Goal: Task Accomplishment & Management: Use online tool/utility

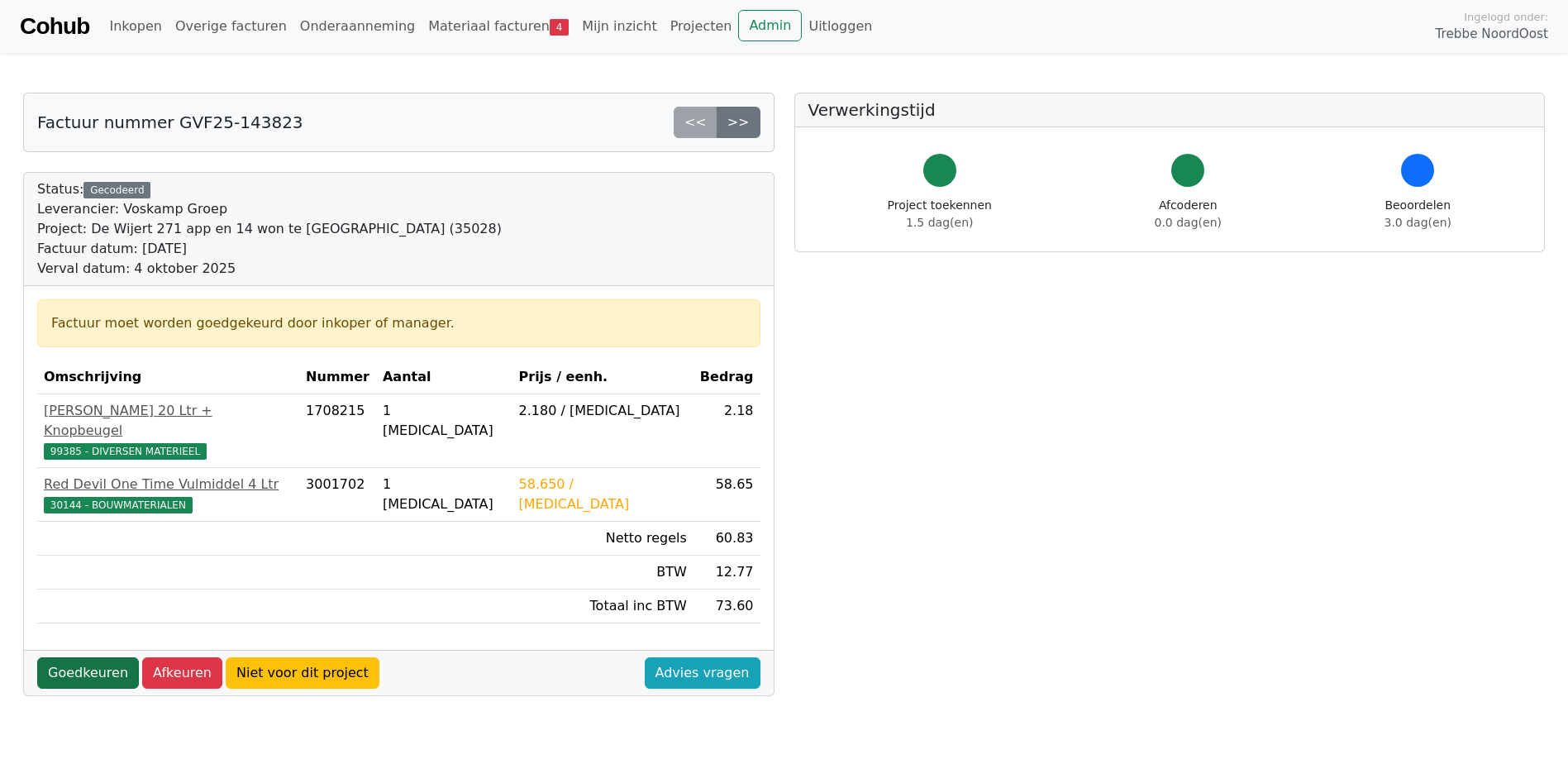
click at [80, 658] on link "Goedkeuren" at bounding box center [88, 674] width 102 height 32
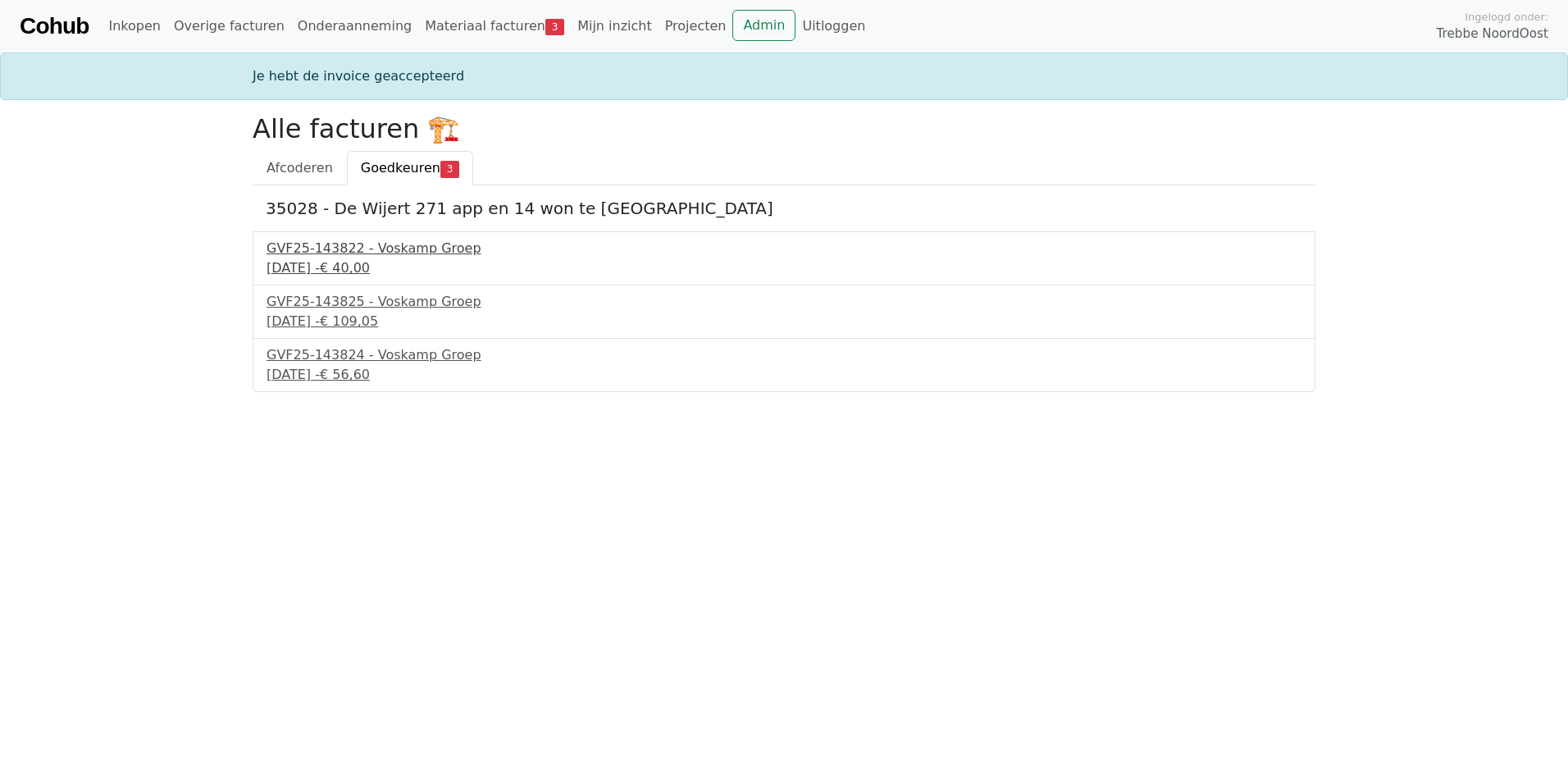
click at [346, 260] on div "[DATE] - € 40,00" at bounding box center [784, 268] width 1035 height 20
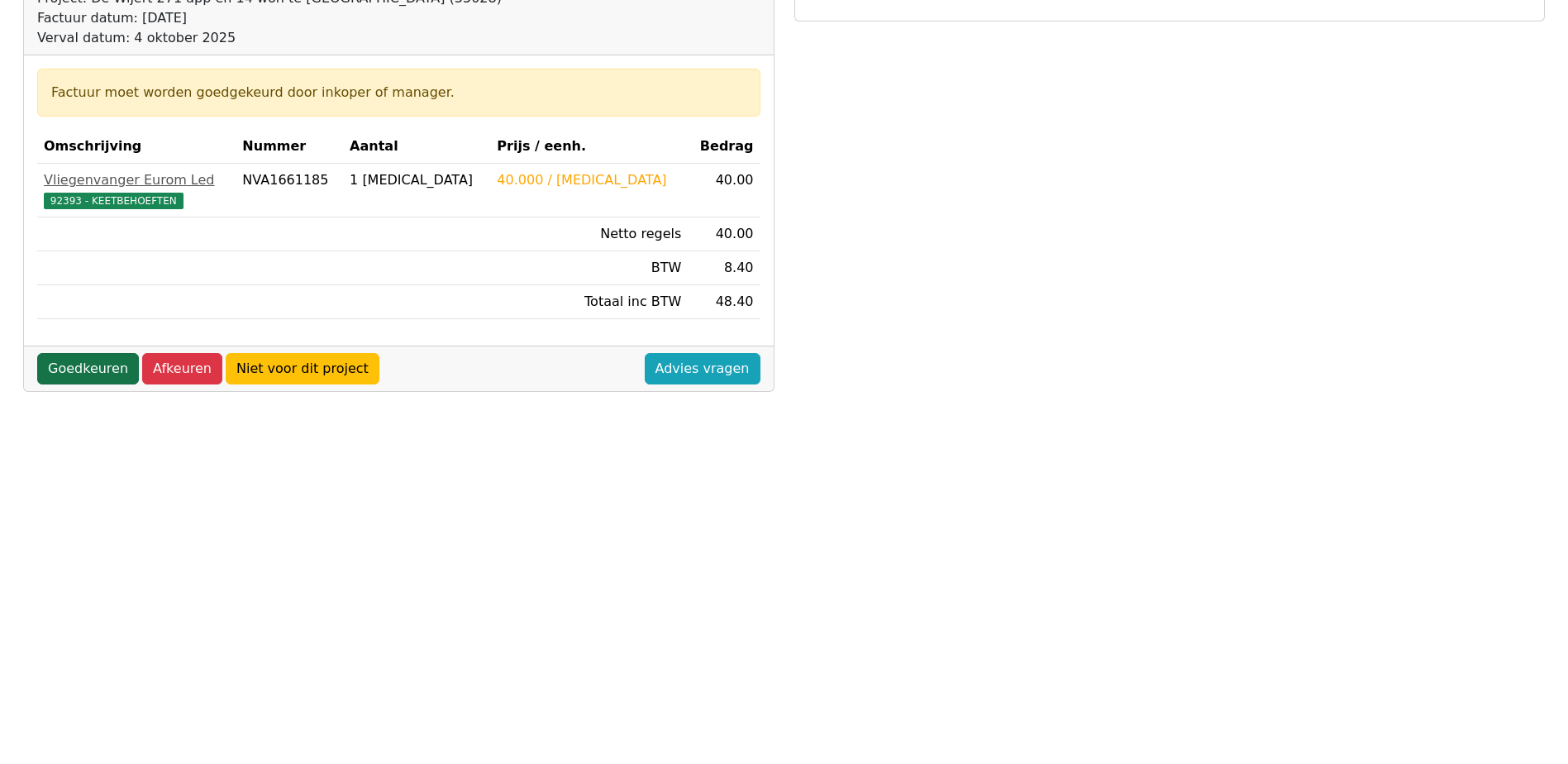
scroll to position [331, 0]
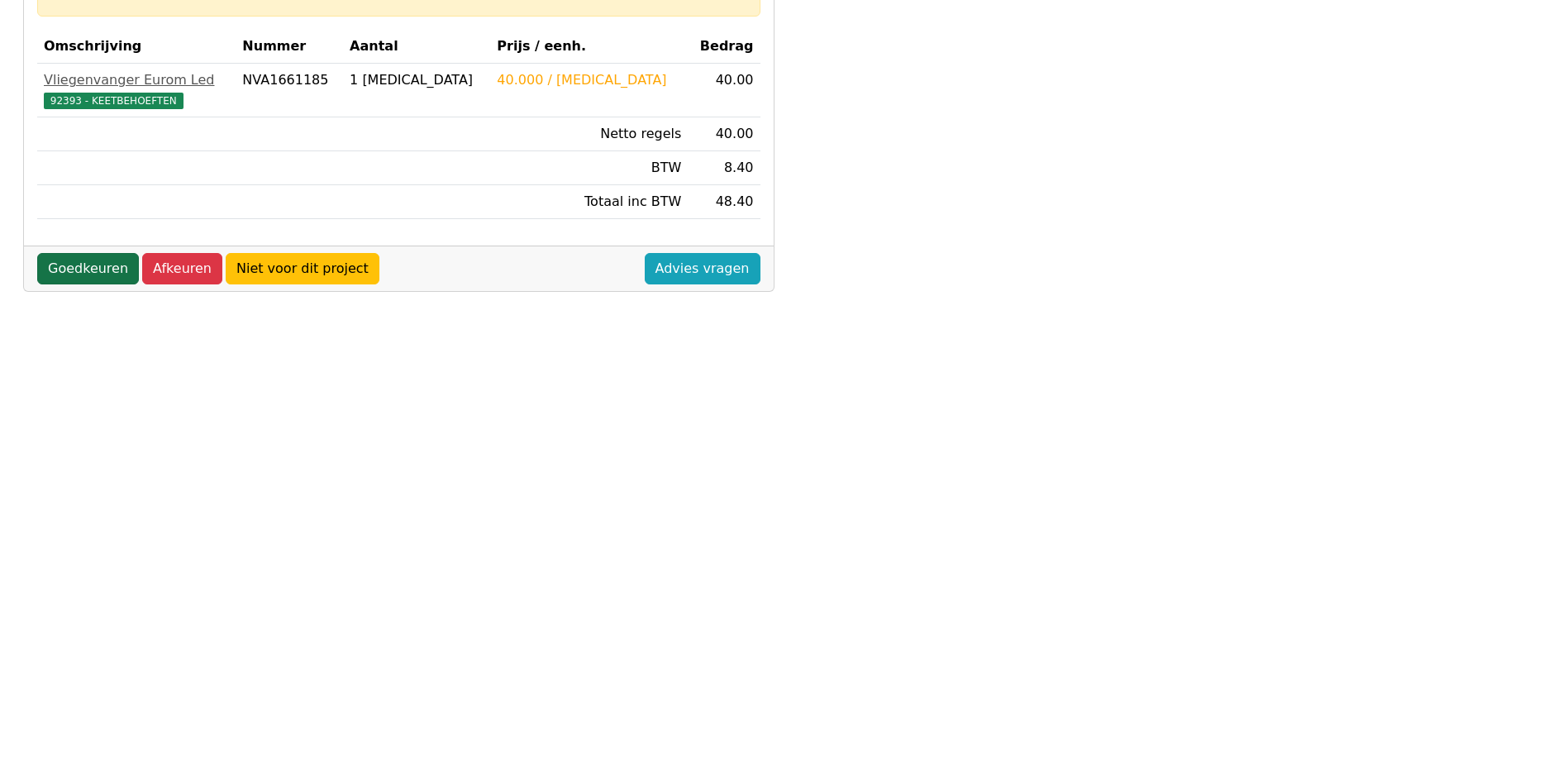
click at [98, 271] on link "Goedkeuren" at bounding box center [88, 269] width 102 height 32
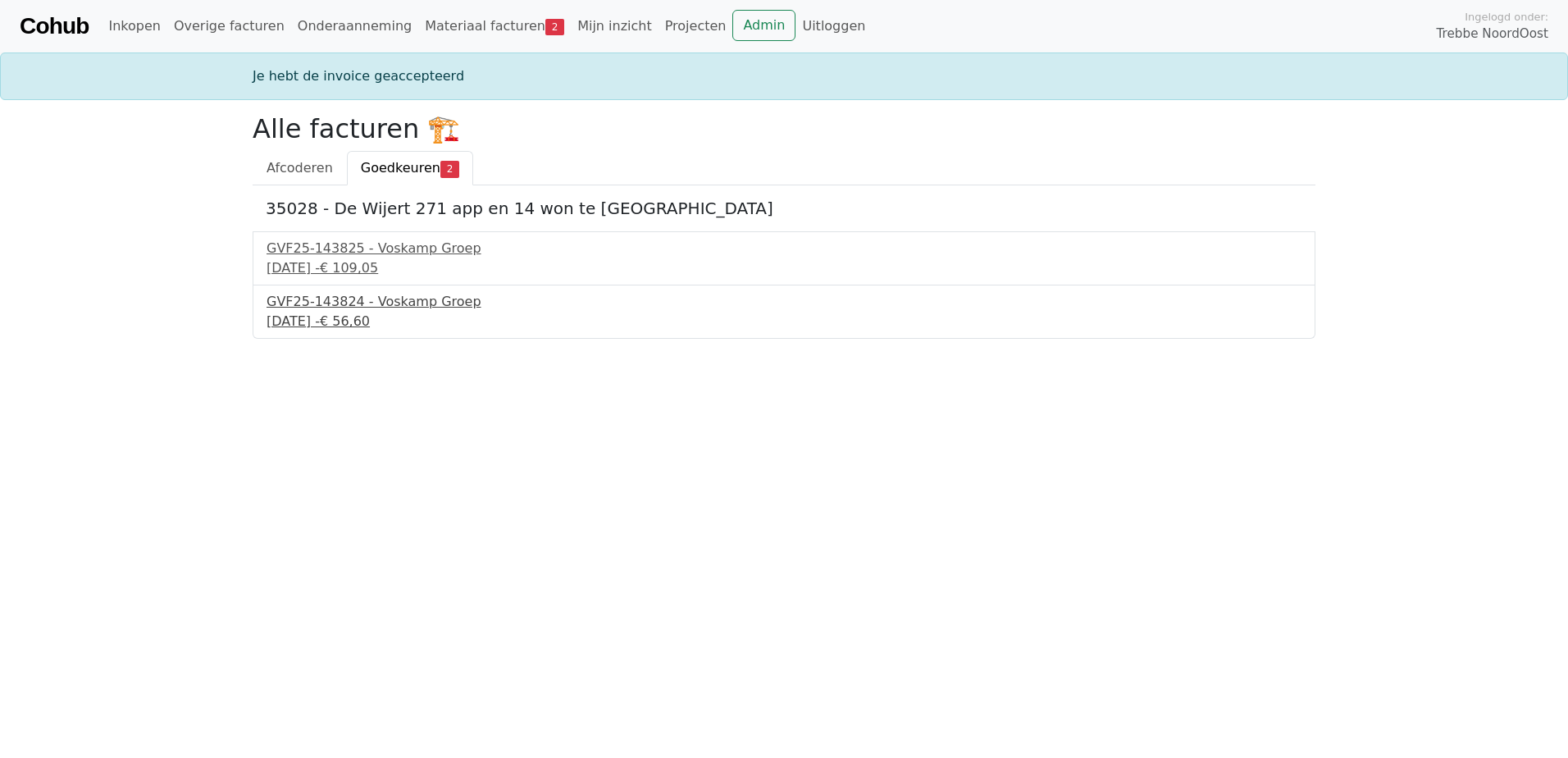
click at [372, 318] on div "4 september 2025 - € 56,60" at bounding box center [784, 321] width 1035 height 20
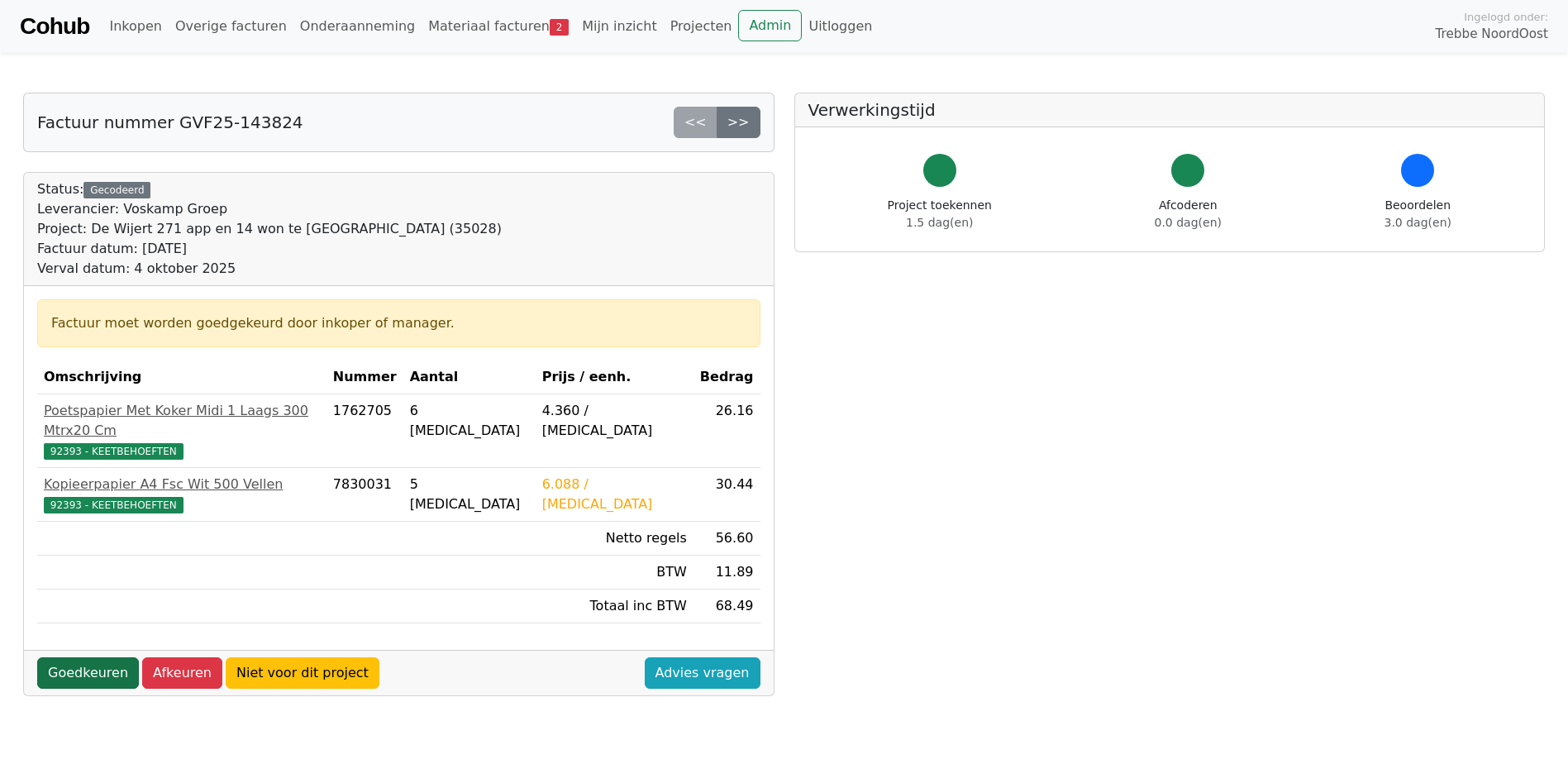
click at [98, 658] on link "Goedkeuren" at bounding box center [88, 674] width 102 height 32
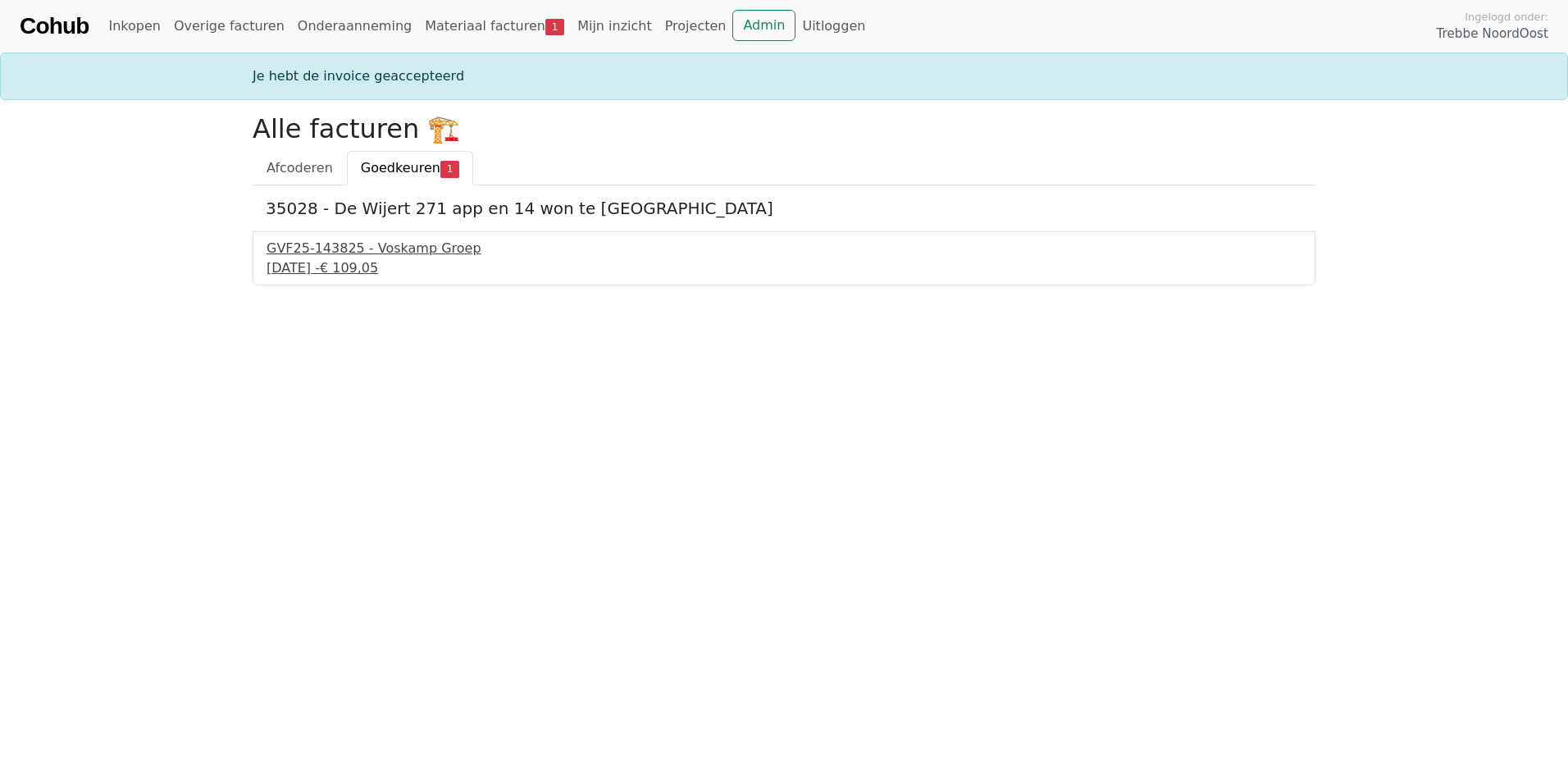
click at [320, 253] on div "GVF25-143825 - Voskamp Groep" at bounding box center [784, 249] width 1035 height 20
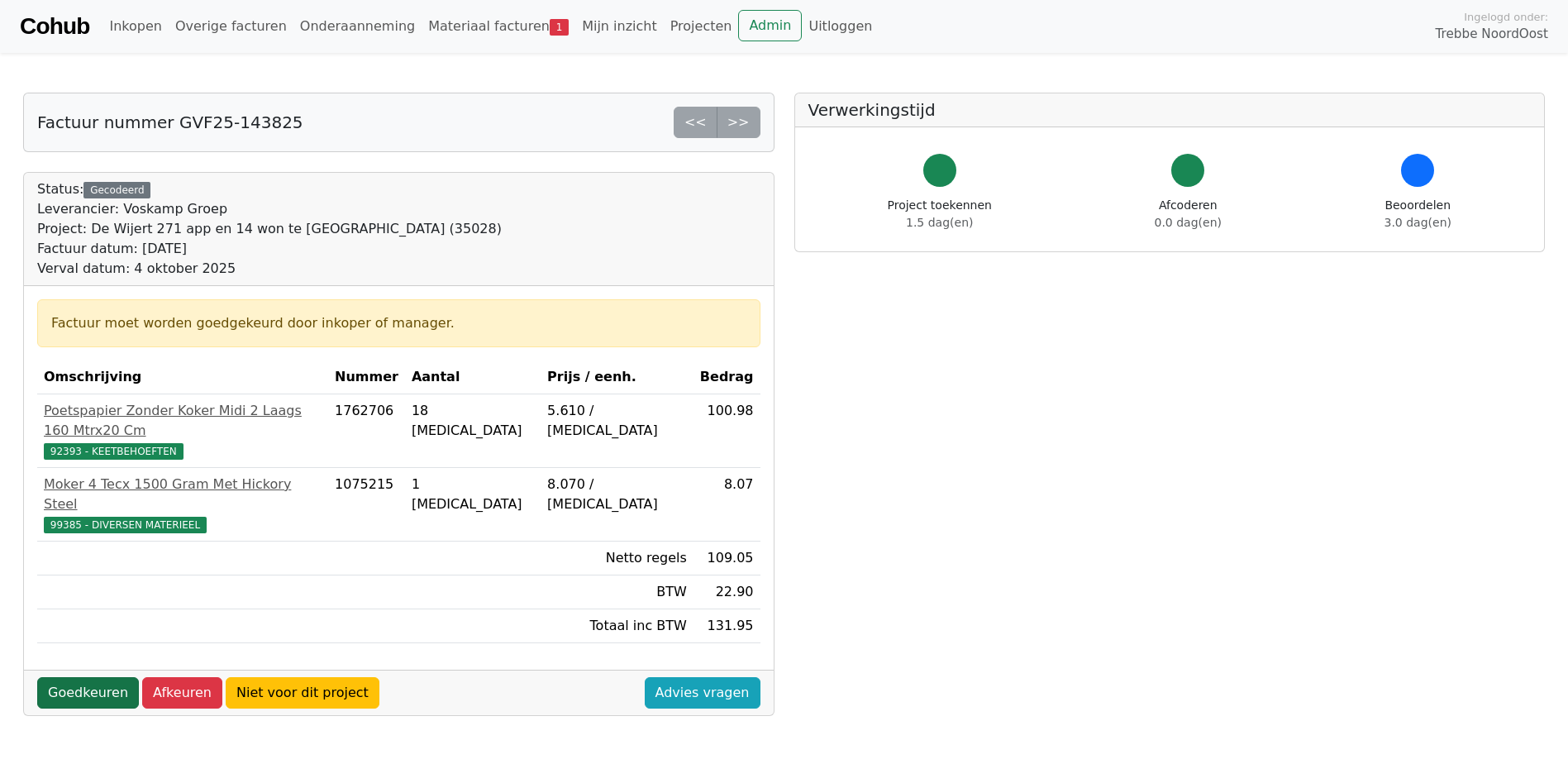
click at [68, 677] on link "Goedkeuren" at bounding box center [88, 693] width 102 height 32
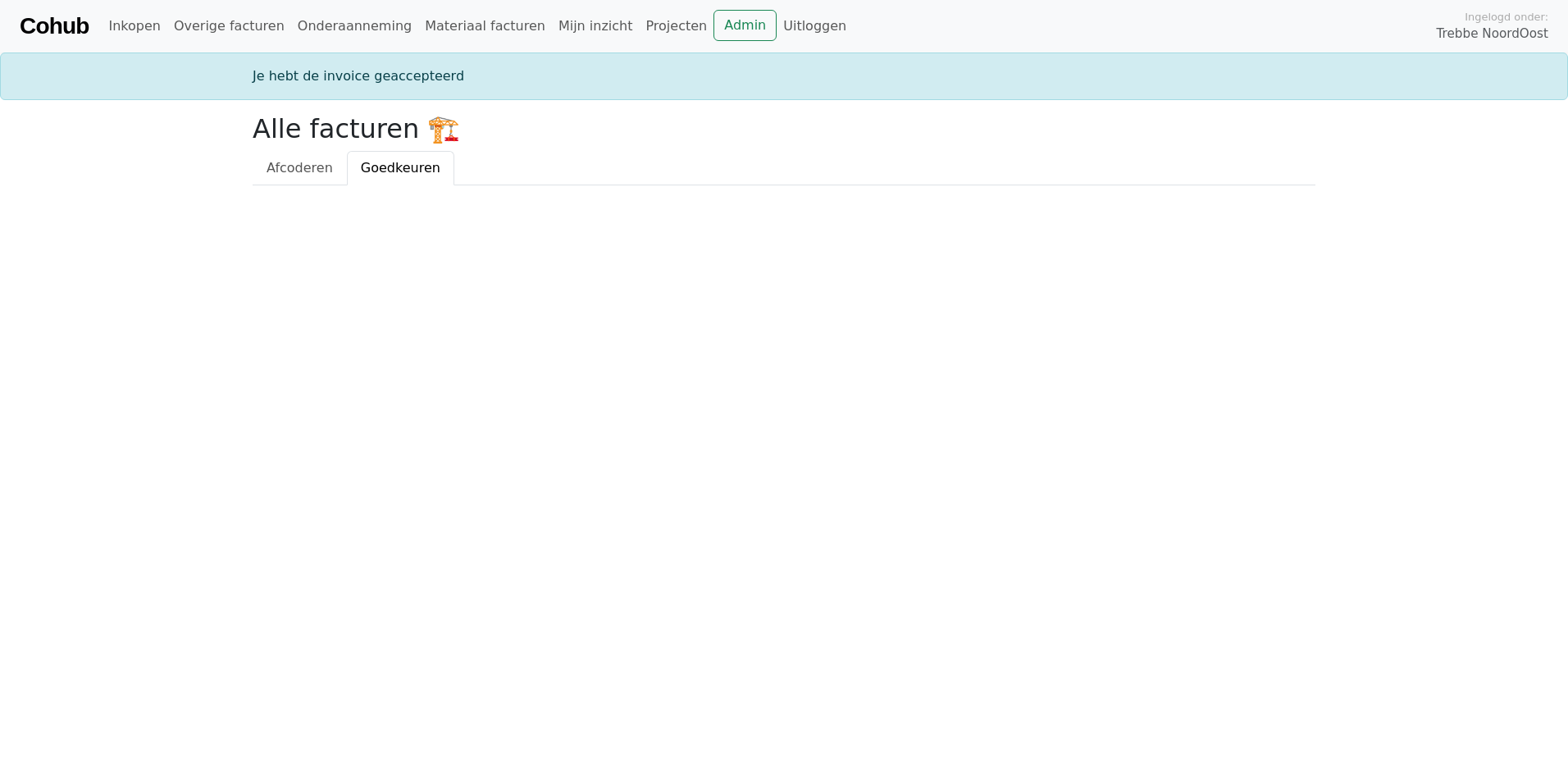
click at [281, 186] on html "Cohub Inkopen Overige facturen Onderaanneming Materiaal facturen Mijn inzicht P…" at bounding box center [784, 93] width 1568 height 186
